Goal: Task Accomplishment & Management: Manage account settings

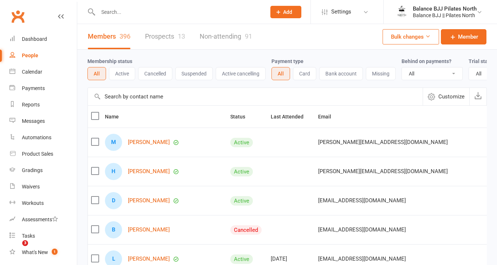
select select "100"
click at [114, 13] on input "text" at bounding box center [178, 12] width 165 height 10
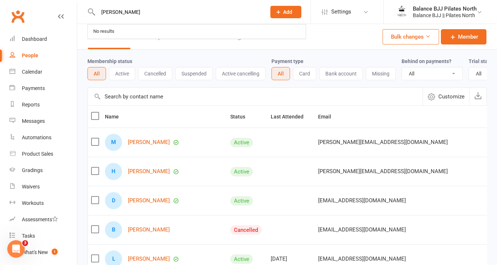
type input "[PERSON_NAME]"
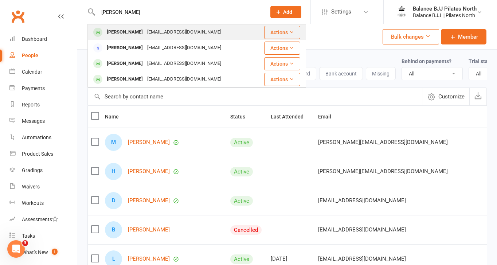
click at [131, 32] on div "[PERSON_NAME]" at bounding box center [124, 32] width 40 height 11
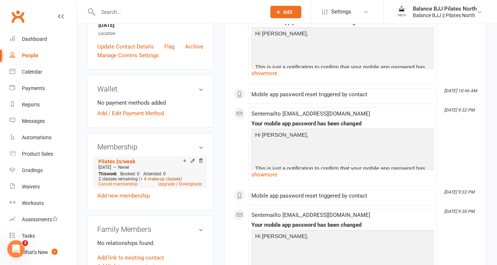
scroll to position [171, 0]
click at [192, 161] on icon at bounding box center [192, 159] width 3 height 3
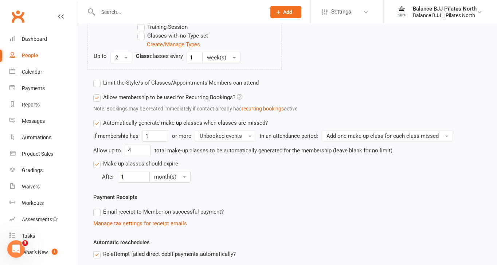
scroll to position [321, 0]
click at [98, 123] on label "Automatically generate make-up classes when classes are missed?" at bounding box center [180, 123] width 174 height 9
click at [98, 119] on input "Automatically generate make-up classes when classes are missed?" at bounding box center [95, 119] width 5 height 0
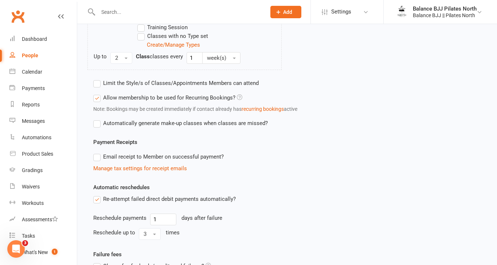
scroll to position [399, 0]
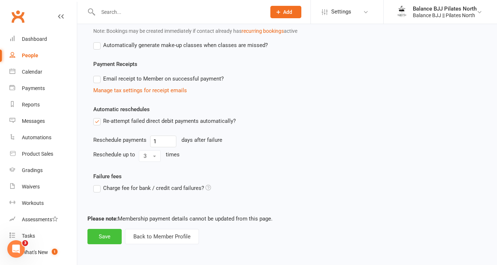
click at [108, 239] on button "Save" at bounding box center [104, 236] width 34 height 15
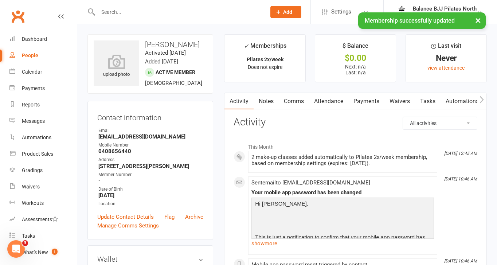
click at [333, 101] on link "Attendance" at bounding box center [328, 101] width 39 height 17
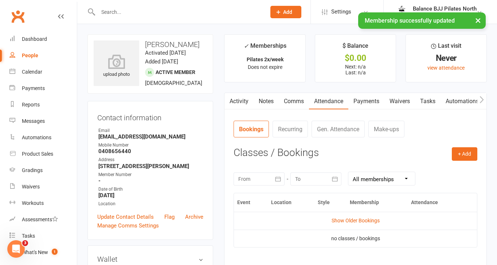
click at [383, 130] on link "Make-ups" at bounding box center [386, 128] width 36 height 17
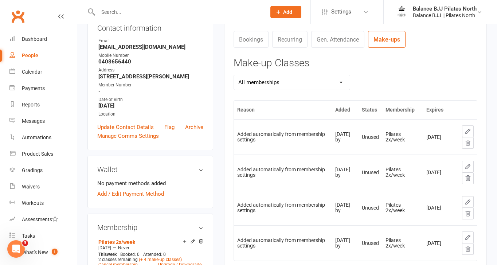
scroll to position [92, 0]
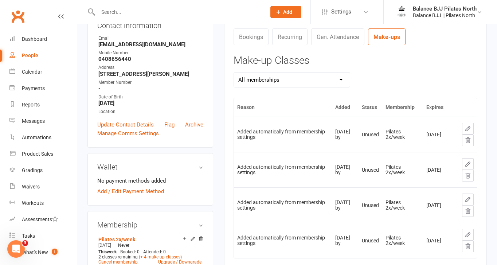
click at [467, 142] on icon at bounding box center [467, 140] width 7 height 7
click at [469, 140] on icon at bounding box center [467, 140] width 7 height 7
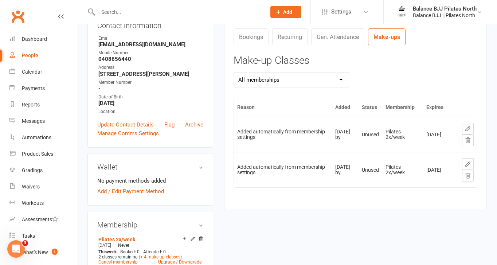
click at [464, 144] on button at bounding box center [468, 140] width 12 height 12
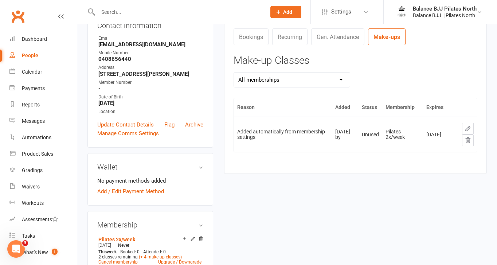
click at [464, 141] on icon at bounding box center [467, 140] width 7 height 7
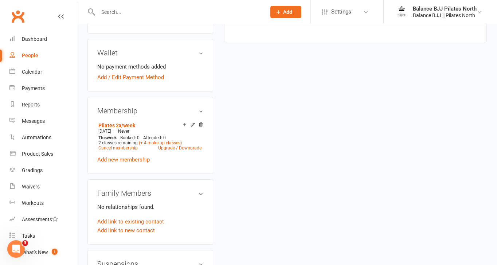
scroll to position [206, 0]
click at [131, 13] on input "text" at bounding box center [178, 12] width 165 height 10
type input "[PERSON_NAME]"
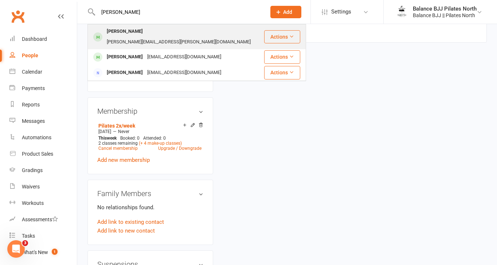
click at [145, 37] on div "[PERSON_NAME][EMAIL_ADDRESS][PERSON_NAME][DOMAIN_NAME]" at bounding box center [178, 42] width 148 height 11
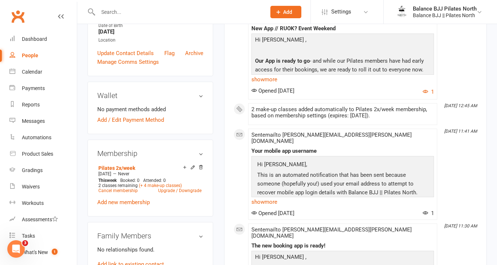
scroll to position [182, 0]
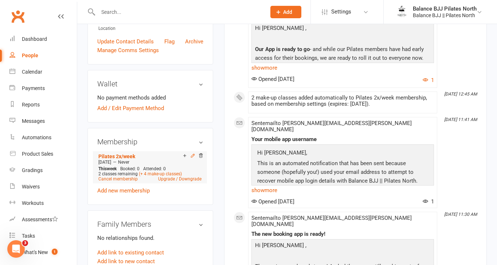
click at [191, 158] on icon at bounding box center [192, 155] width 5 height 5
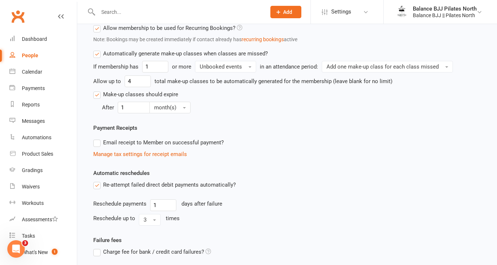
scroll to position [390, 0]
click at [98, 52] on label "Automatically generate make-up classes when classes are missed?" at bounding box center [180, 54] width 174 height 9
click at [98, 50] on input "Automatically generate make-up classes when classes are missed?" at bounding box center [95, 50] width 5 height 0
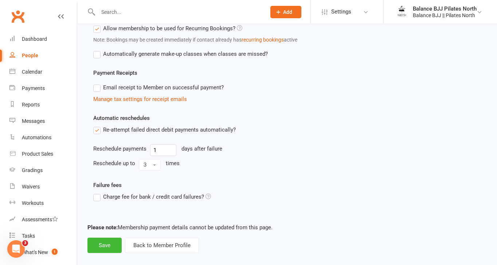
scroll to position [399, 0]
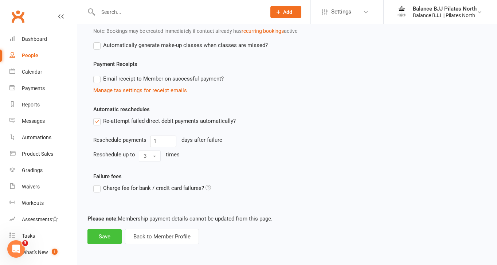
click at [96, 238] on button "Save" at bounding box center [104, 236] width 34 height 15
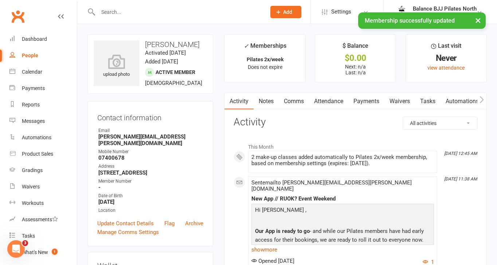
click at [320, 105] on link "Attendance" at bounding box center [328, 101] width 39 height 17
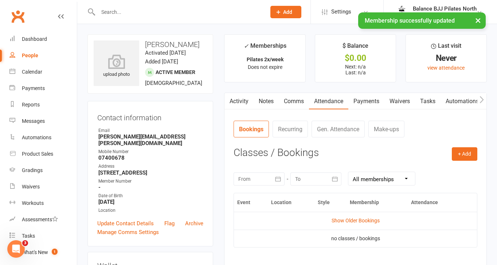
click at [385, 126] on link "Make-ups" at bounding box center [386, 128] width 36 height 17
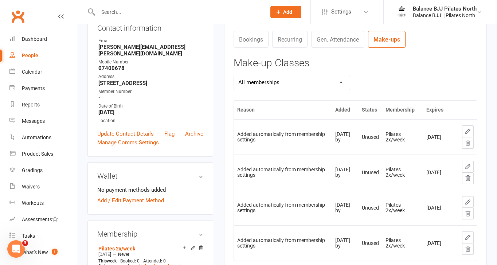
scroll to position [90, 0]
click at [468, 145] on icon at bounding box center [467, 142] width 7 height 7
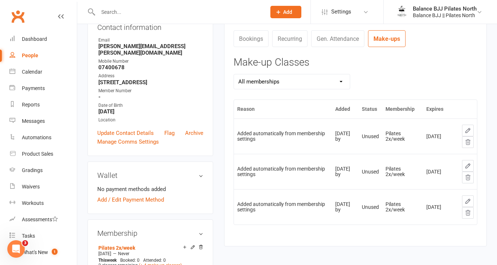
click at [466, 143] on icon at bounding box center [467, 142] width 7 height 7
click at [469, 142] on icon at bounding box center [467, 141] width 5 height 5
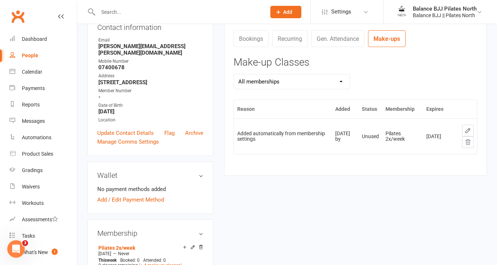
click at [466, 144] on icon at bounding box center [467, 141] width 5 height 5
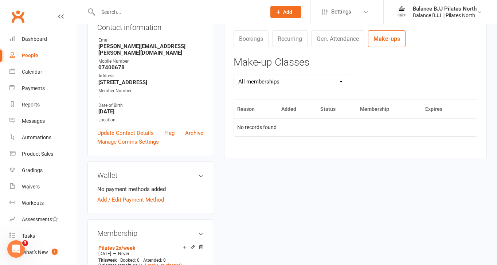
click at [29, 52] on div "People" at bounding box center [30, 55] width 16 height 6
select select "100"
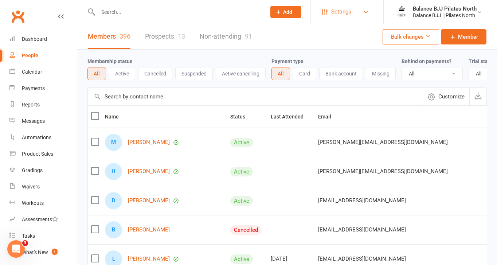
click at [357, 13] on link "Settings" at bounding box center [346, 12] width 51 height 16
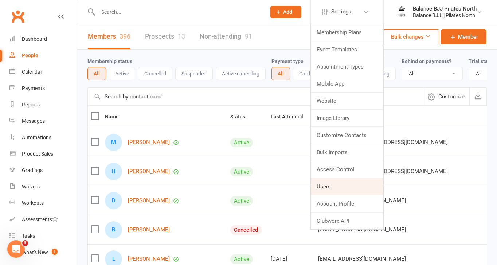
click at [336, 188] on link "Users" at bounding box center [347, 186] width 72 height 17
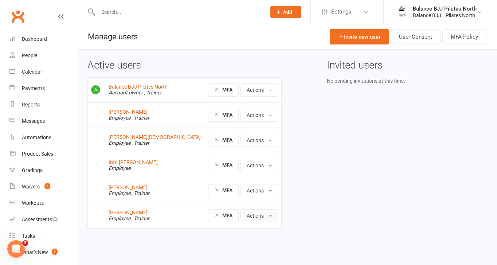
click at [272, 219] on button "Actions" at bounding box center [258, 215] width 37 height 13
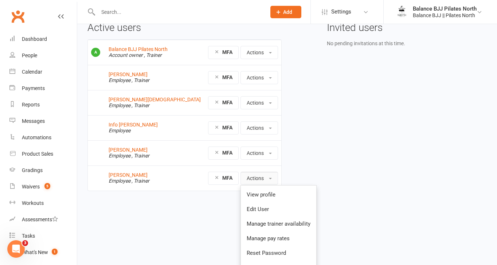
scroll to position [64, 0]
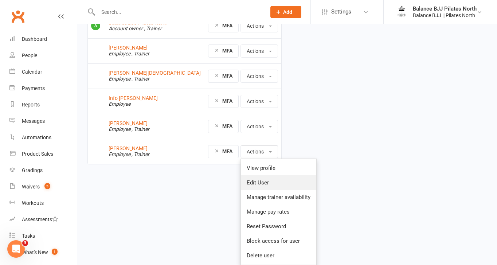
click at [276, 184] on link "Edit User" at bounding box center [278, 182] width 75 height 15
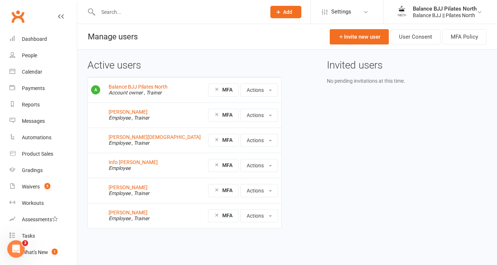
scroll to position [0, 0]
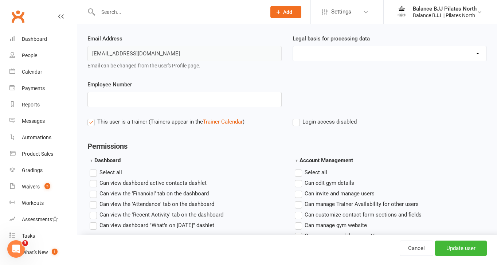
scroll to position [64, 0]
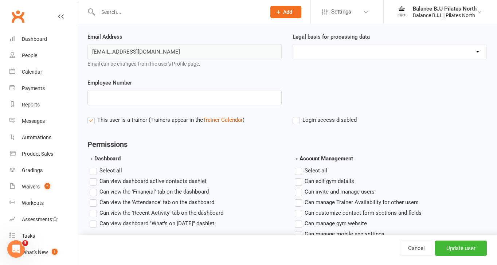
click at [349, 46] on select "Consent provided by contact Legitimate Interest - Existing Customer Legitimate …" at bounding box center [389, 51] width 193 height 15
click at [293, 44] on select "Consent provided by contact Legitimate Interest - Existing Customer Legitimate …" at bounding box center [389, 51] width 193 height 15
click at [462, 251] on input "Update user" at bounding box center [461, 247] width 52 height 15
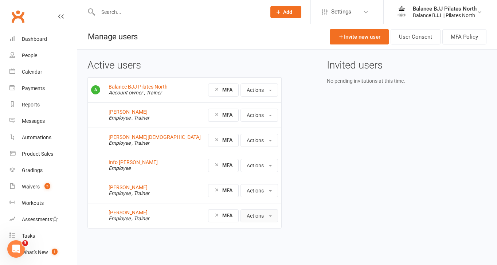
click at [268, 220] on button "Actions" at bounding box center [258, 215] width 37 height 13
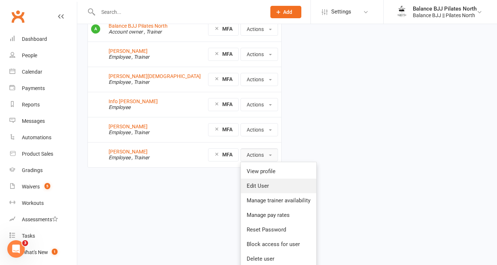
scroll to position [64, 0]
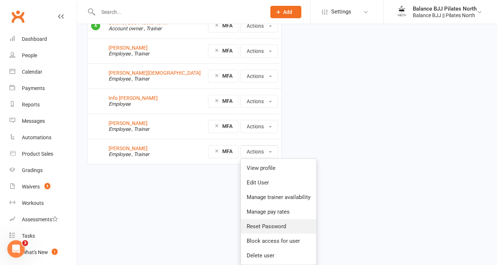
click at [272, 225] on link "Reset Password" at bounding box center [278, 226] width 75 height 15
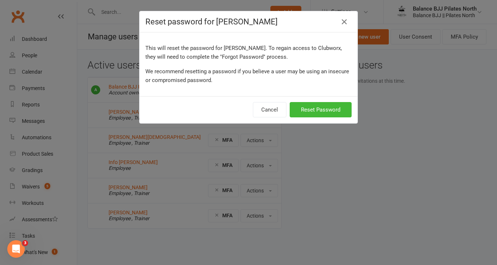
scroll to position [0, 0]
click at [303, 111] on button "Reset Password" at bounding box center [320, 109] width 62 height 15
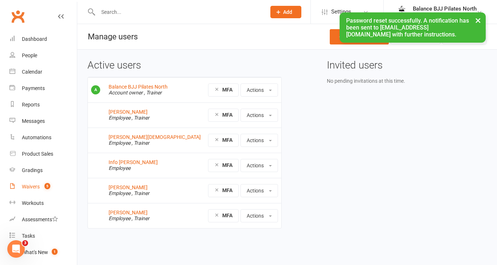
click at [42, 189] on count-badge "5" at bounding box center [45, 186] width 9 height 6
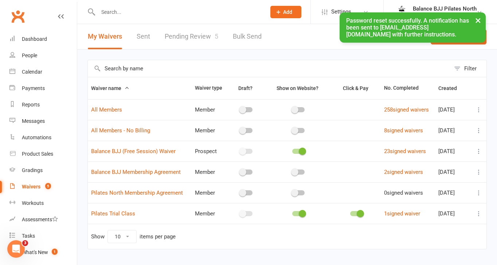
click at [198, 12] on div "× Password reset successfully. A notification has been sent to cook_172@hotmail…" at bounding box center [243, 12] width 487 height 0
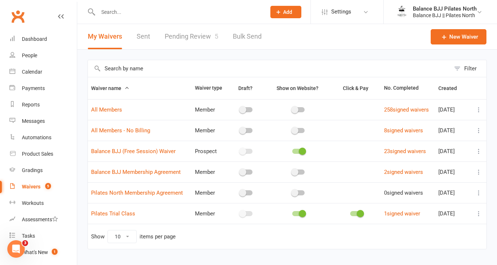
click at [209, 40] on link "Pending Review 5" at bounding box center [192, 36] width 54 height 25
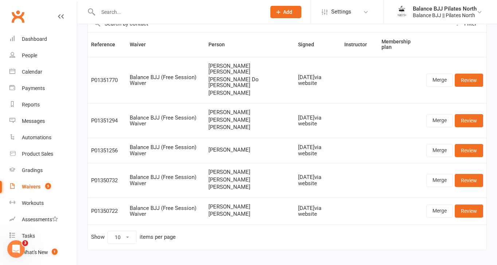
scroll to position [46, 0]
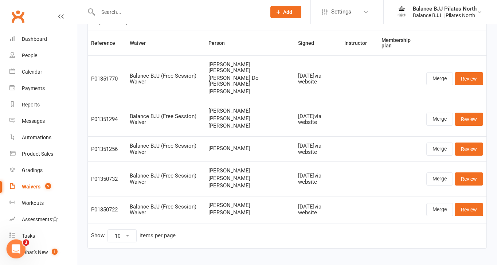
click at [17, 252] on div "Open Intercom Messenger" at bounding box center [15, 248] width 24 height 24
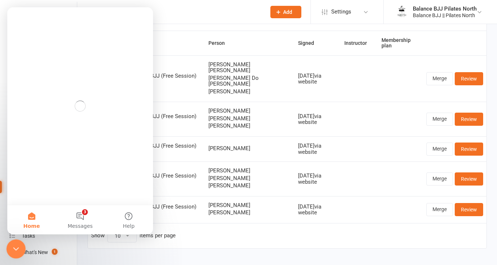
scroll to position [0, 0]
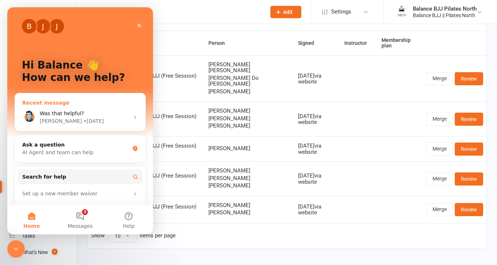
click at [92, 118] on div "Toby • 4d ago" at bounding box center [85, 121] width 90 height 8
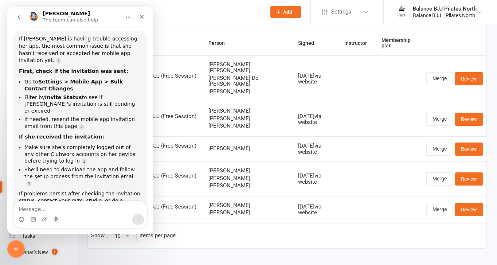
scroll to position [74, 0]
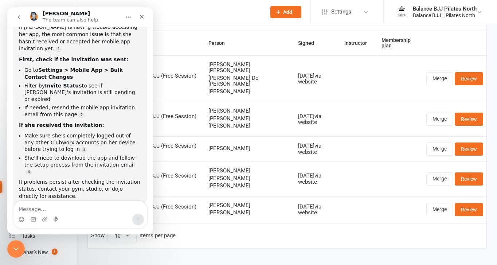
drag, startPoint x: 179, startPoint y: 16, endPoint x: 155, endPoint y: 16, distance: 24.4
click at [155, 16] on input "text" at bounding box center [178, 12] width 165 height 10
click at [147, 16] on div "Close" at bounding box center [141, 16] width 13 height 13
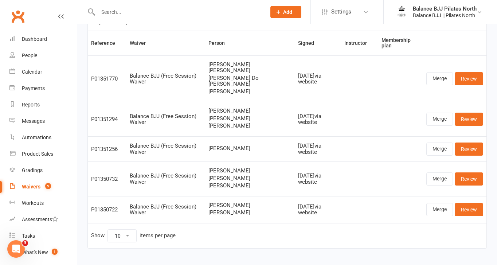
click at [150, 13] on input "text" at bounding box center [178, 12] width 165 height 10
type input "wendy"
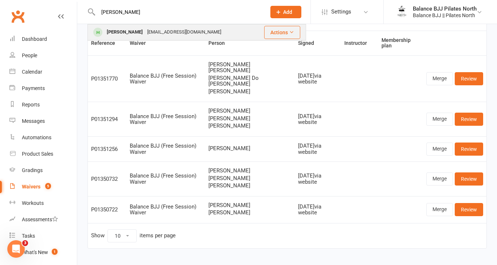
click at [157, 27] on div "Laimantwdy@gmail.com" at bounding box center [184, 32] width 78 height 11
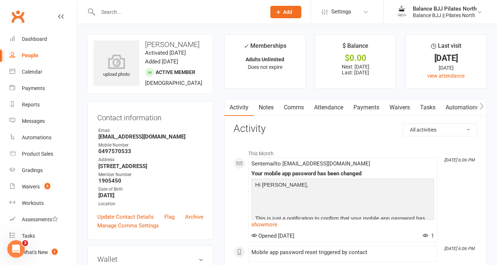
click at [481, 107] on icon "button" at bounding box center [481, 105] width 4 height 7
click at [426, 109] on link "Mobile App" at bounding box center [419, 107] width 39 height 17
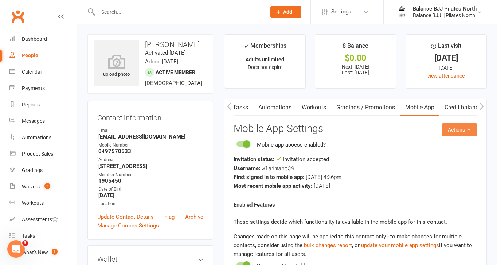
click at [468, 131] on icon at bounding box center [468, 129] width 5 height 5
click at [459, 126] on button "Actions" at bounding box center [459, 129] width 36 height 13
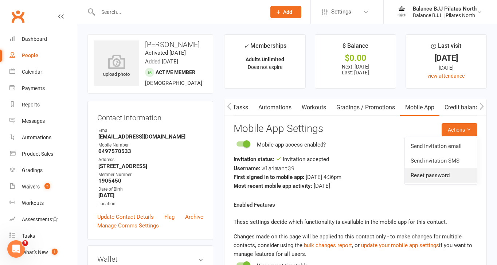
click at [440, 174] on link "Reset password" at bounding box center [440, 175] width 72 height 15
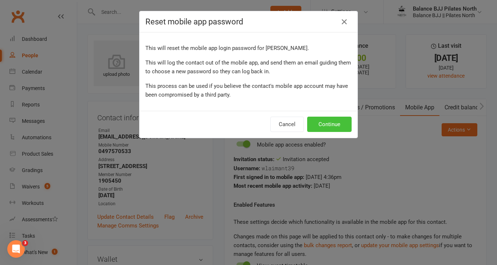
click at [323, 126] on button "Continue" at bounding box center [329, 123] width 44 height 15
